Goal: Task Accomplishment & Management: Use online tool/utility

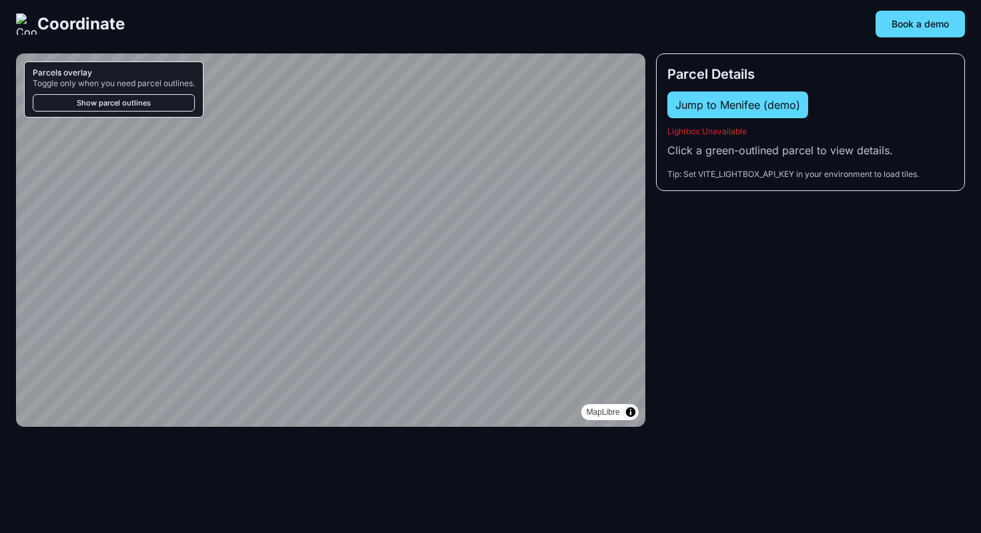
click at [314, 35] on div "Coordinate Book a demo" at bounding box center [490, 24] width 981 height 27
click at [139, 108] on button "Show parcel outlines" at bounding box center [114, 102] width 162 height 17
click at [142, 103] on button "Hide parcel outlines" at bounding box center [114, 102] width 162 height 17
click at [679, 111] on button "Jump to Menifee (demo)" at bounding box center [737, 104] width 141 height 27
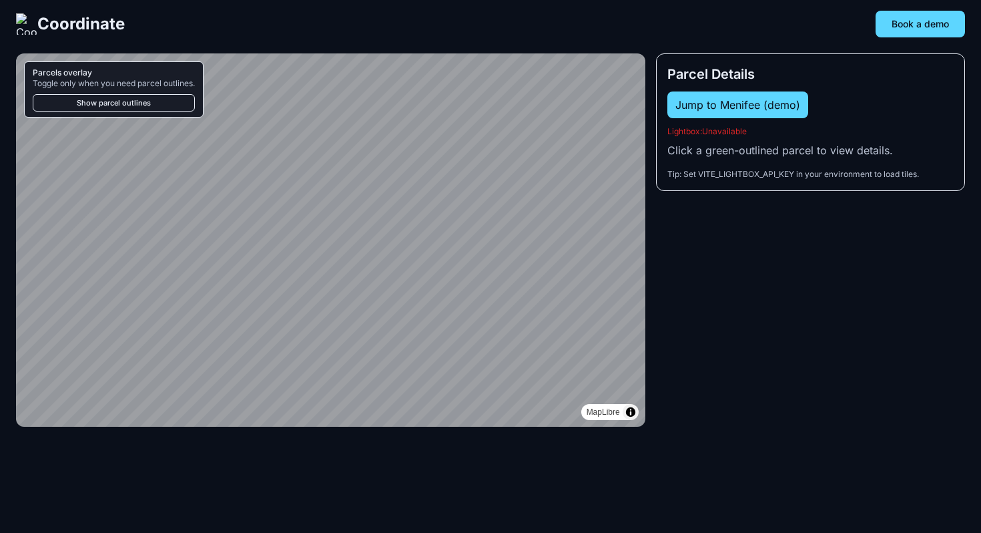
click at [739, 172] on div "Tip: Set VITE_LIGHTBOX_API_KEY in your environment to load tiles." at bounding box center [810, 174] width 286 height 11
copy div "VITE_LIGHTBOX_API_KEY"
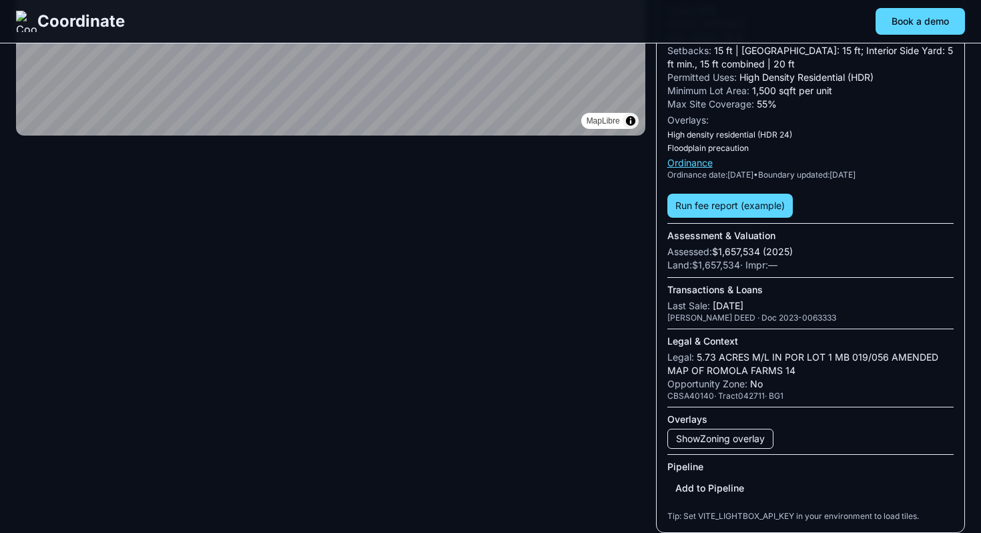
scroll to position [304, 0]
click at [724, 484] on button "Add to Pipeline" at bounding box center [709, 488] width 85 height 24
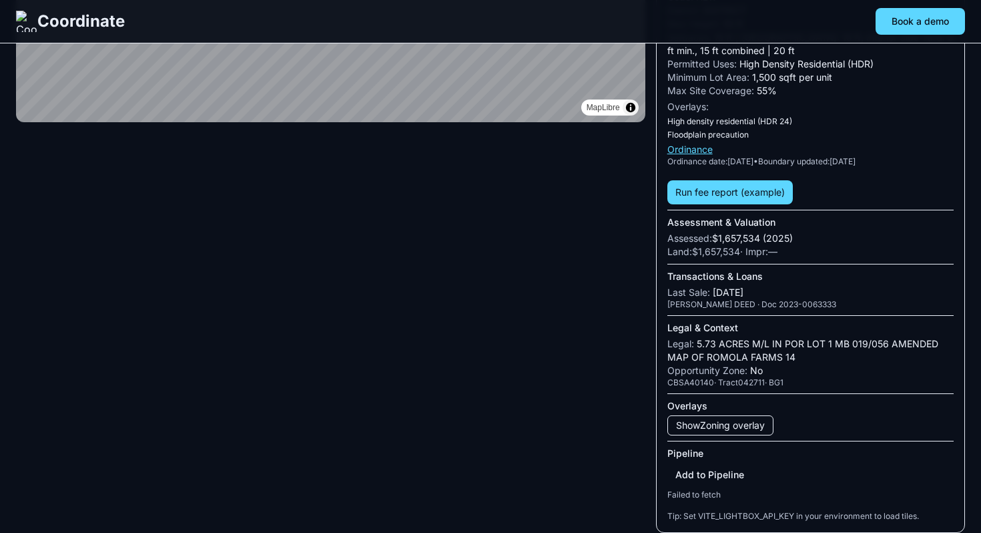
scroll to position [318, 0]
